Goal: Task Accomplishment & Management: Use online tool/utility

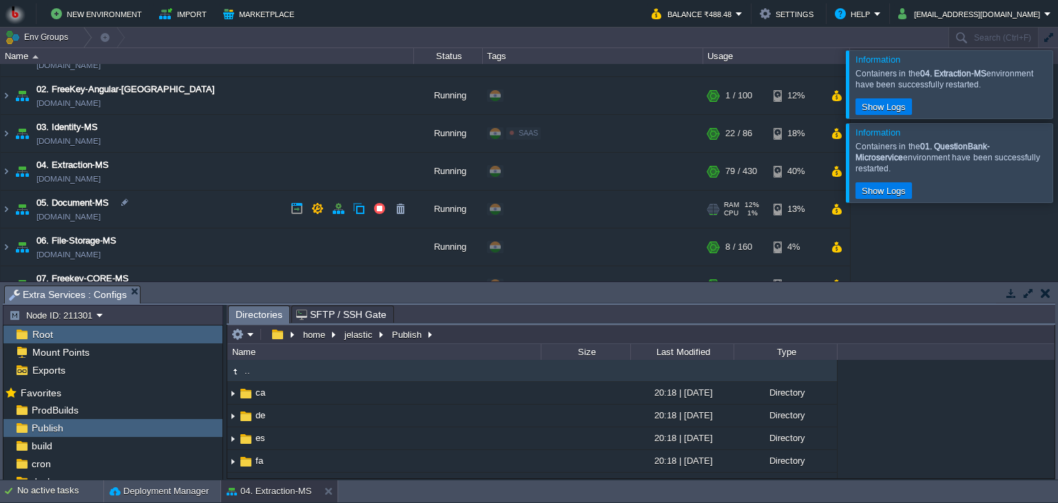
click at [233, 194] on td "05. Document-MS pdf-generation-ms.in1.bitss.cloud" at bounding box center [207, 210] width 413 height 38
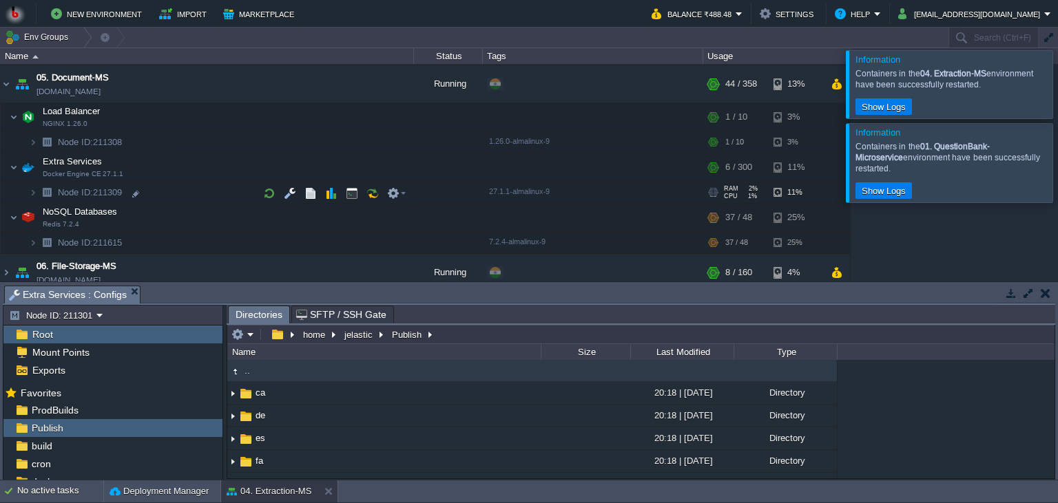
scroll to position [188, 0]
click at [293, 169] on button "button" at bounding box center [290, 166] width 12 height 12
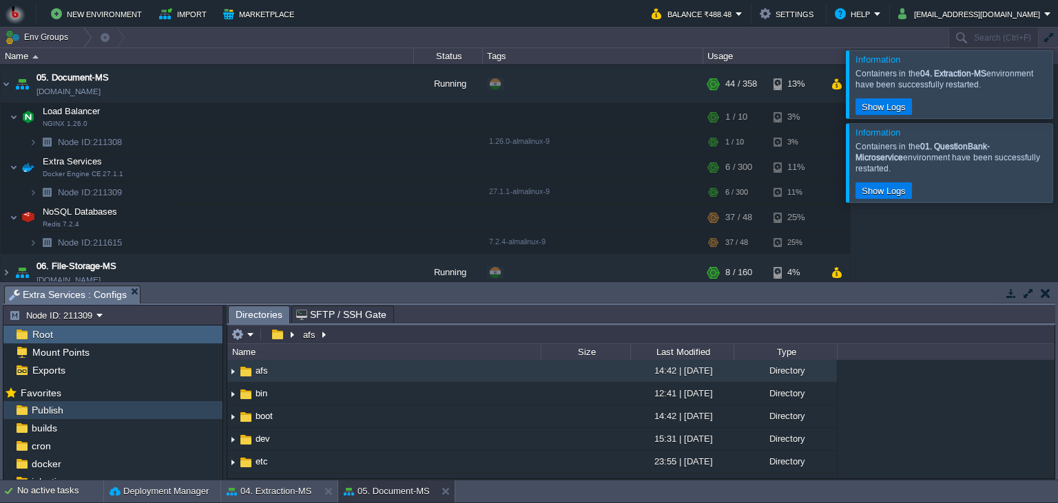
click at [78, 408] on div "Publish" at bounding box center [112, 410] width 219 height 18
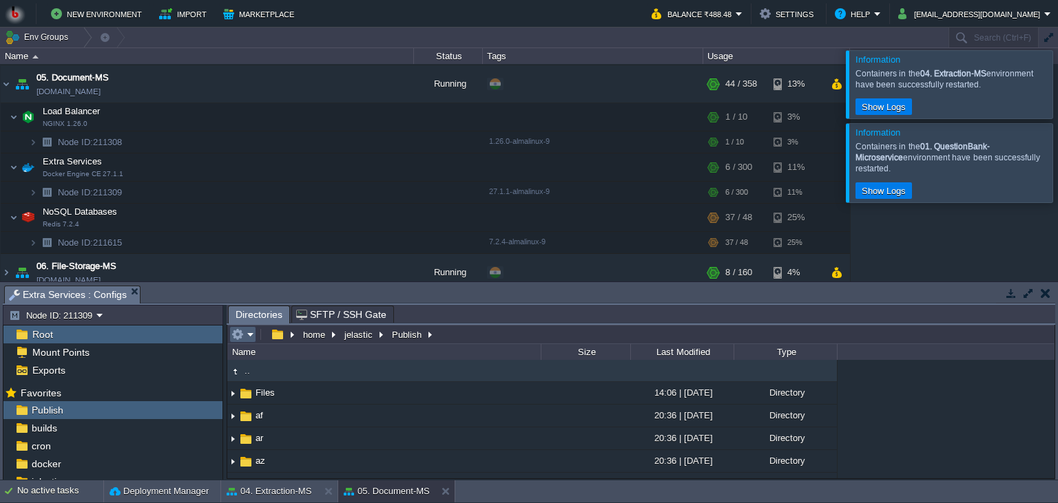
click at [247, 333] on em at bounding box center [242, 334] width 23 height 12
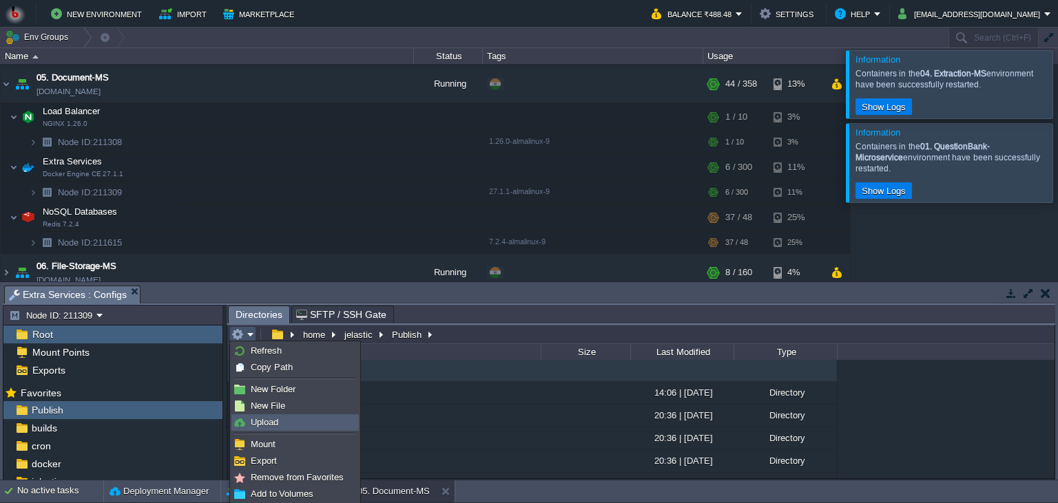
click at [258, 428] on span "Upload" at bounding box center [265, 422] width 28 height 10
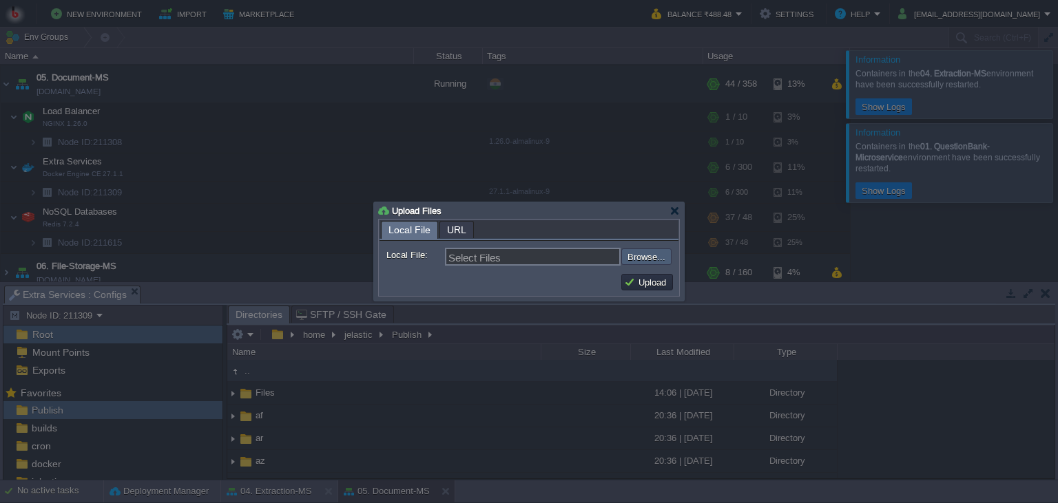
click at [637, 260] on input "file" at bounding box center [584, 257] width 174 height 17
type input "C:\fakepath\PdfGenerateMicroservice.dll"
type input "PdfGenerateMicroservice.dll"
click at [664, 288] on button "Upload" at bounding box center [647, 282] width 46 height 12
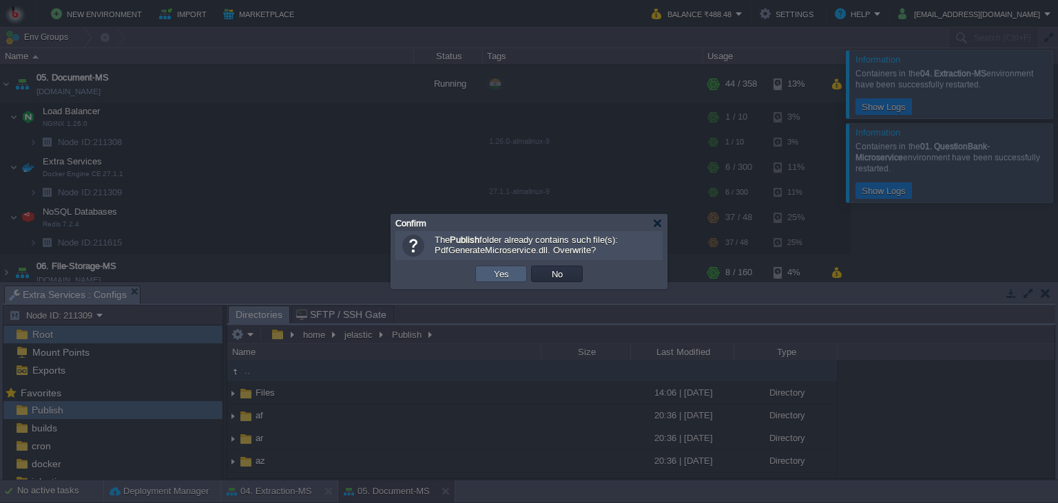
click at [489, 275] on td "Yes" at bounding box center [501, 274] width 52 height 17
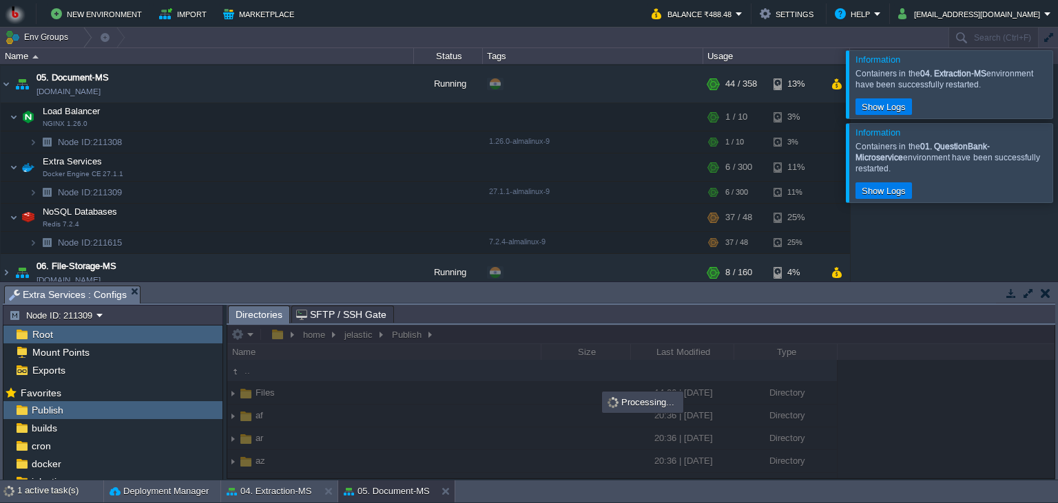
click at [946, 231] on div "00. Jenkins DevOps Server env-6377971.in1.bitss.cloud Stopped + Add to Env Grou…" at bounding box center [529, 173] width 1058 height 218
click at [925, 269] on div "00. Jenkins DevOps Server env-6377971.in1.bitss.cloud Stopped + Add to Env Grou…" at bounding box center [529, 173] width 1058 height 218
click at [1057, 169] on div at bounding box center [1074, 162] width 0 height 78
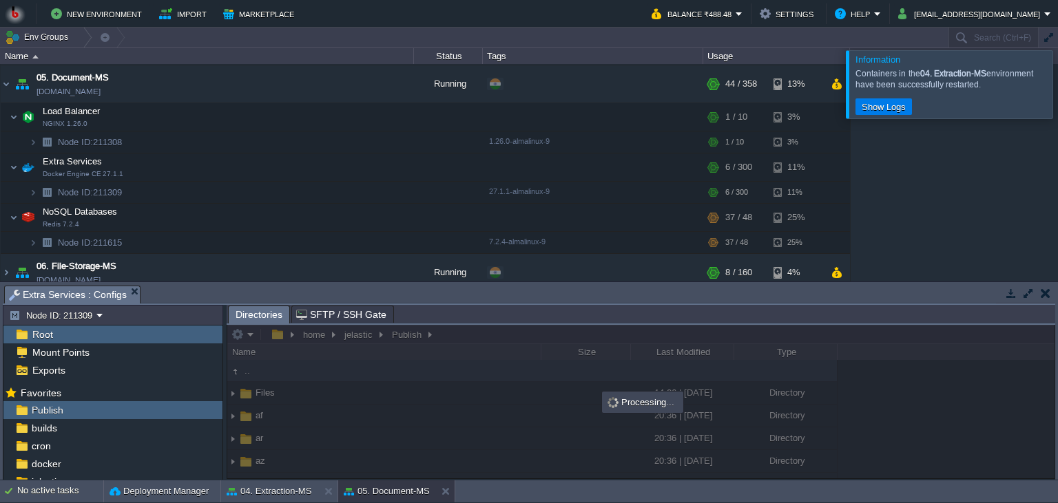
click at [1057, 81] on div at bounding box center [1074, 83] width 0 height 67
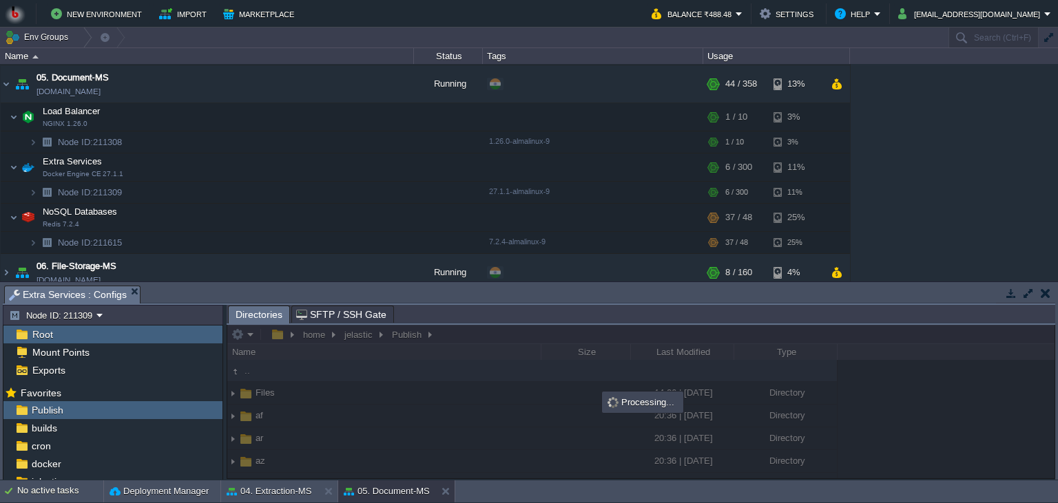
click at [973, 193] on div "00. Jenkins DevOps Server env-6377971.in1.bitss.cloud Stopped + Add to Env Grou…" at bounding box center [529, 173] width 1058 height 218
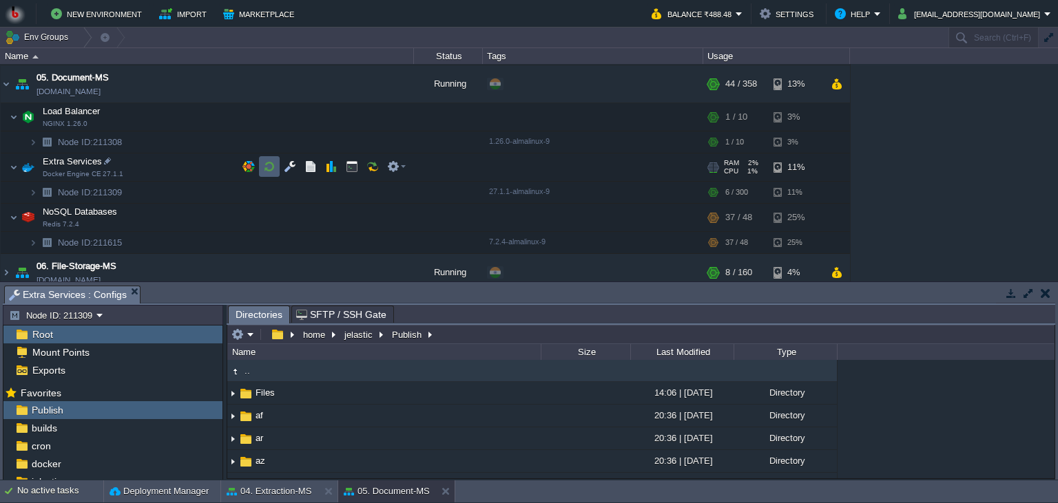
click at [260, 163] on td at bounding box center [269, 166] width 21 height 21
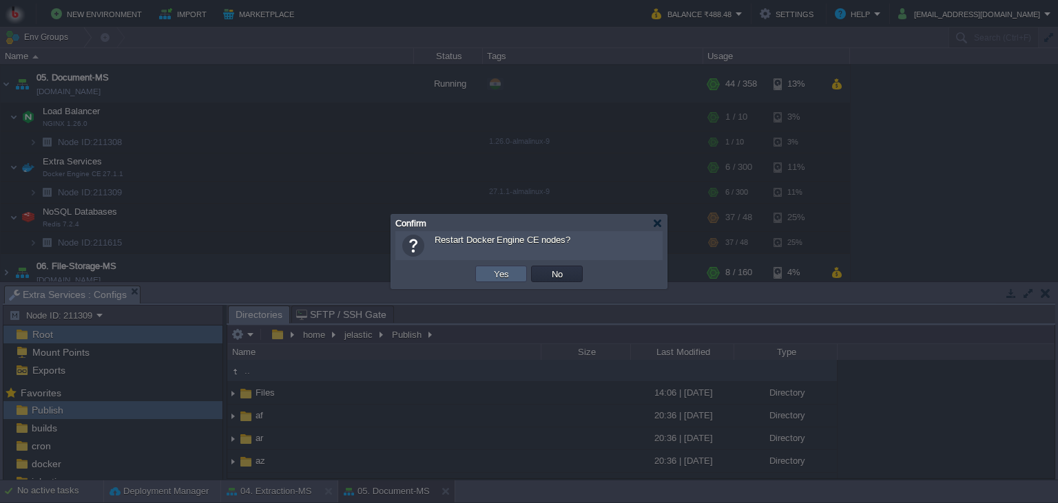
click at [489, 279] on td "Yes" at bounding box center [501, 274] width 52 height 17
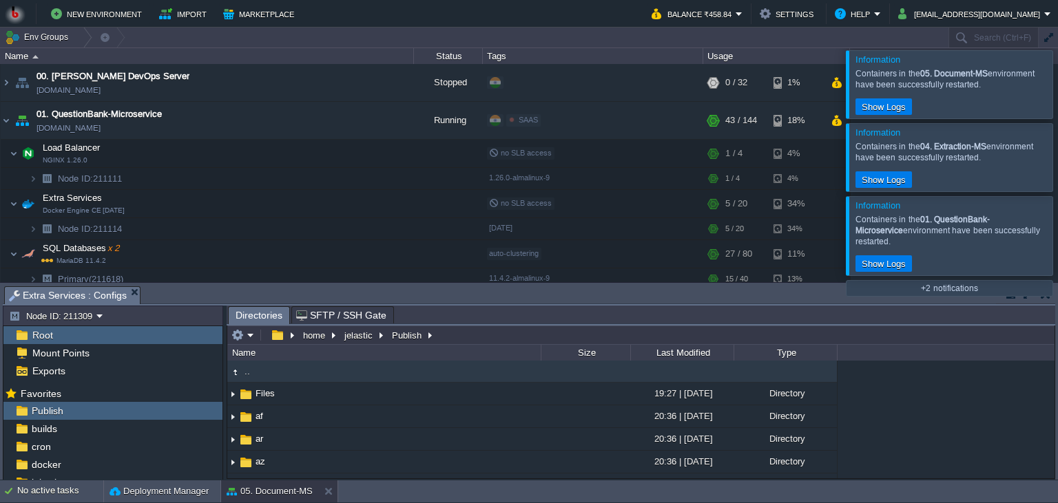
scroll to position [515, 0]
